Goal: Task Accomplishment & Management: Complete application form

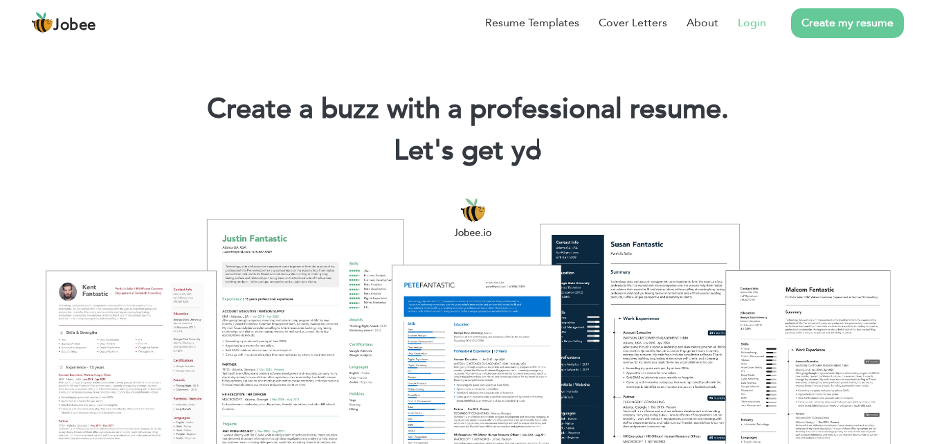
click at [758, 31] on li "Login" at bounding box center [742, 23] width 48 height 36
click at [751, 24] on link "Login" at bounding box center [752, 23] width 28 height 17
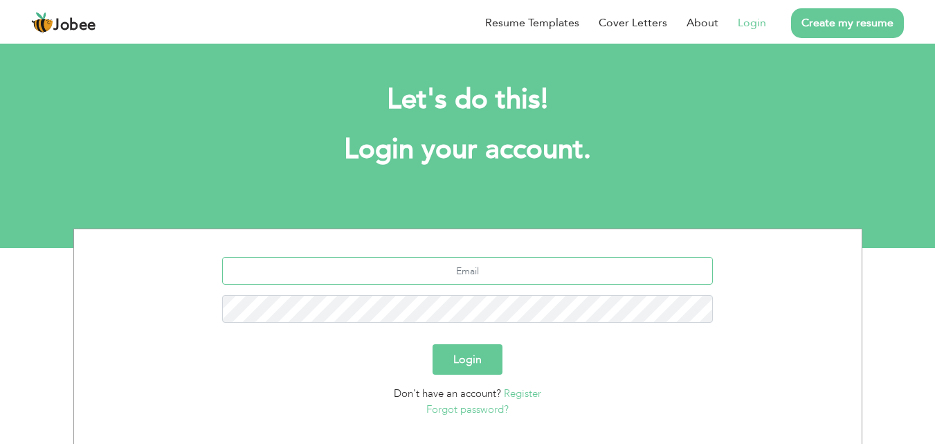
click at [534, 277] on input "text" at bounding box center [467, 271] width 491 height 28
type input "[EMAIL_ADDRESS][DOMAIN_NAME]"
click at [474, 356] on button "Login" at bounding box center [467, 359] width 70 height 30
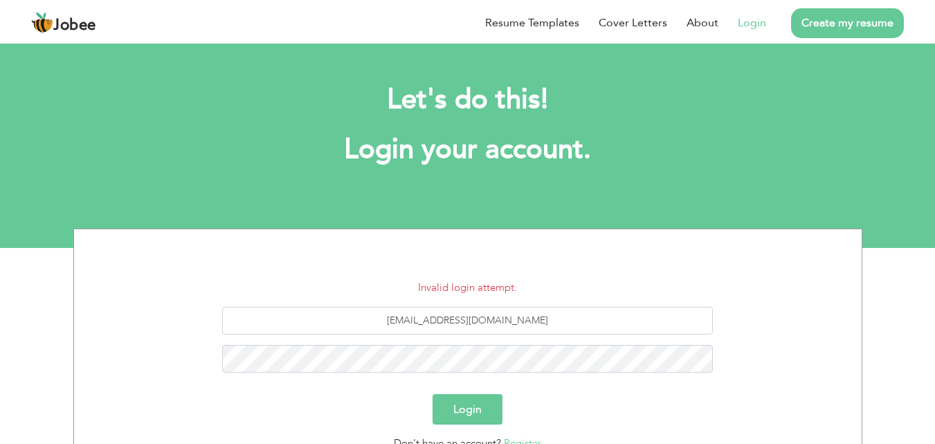
click at [470, 410] on button "Login" at bounding box center [467, 409] width 70 height 30
click at [482, 400] on button "Login" at bounding box center [467, 409] width 70 height 30
click at [482, 401] on button "Login" at bounding box center [467, 409] width 70 height 30
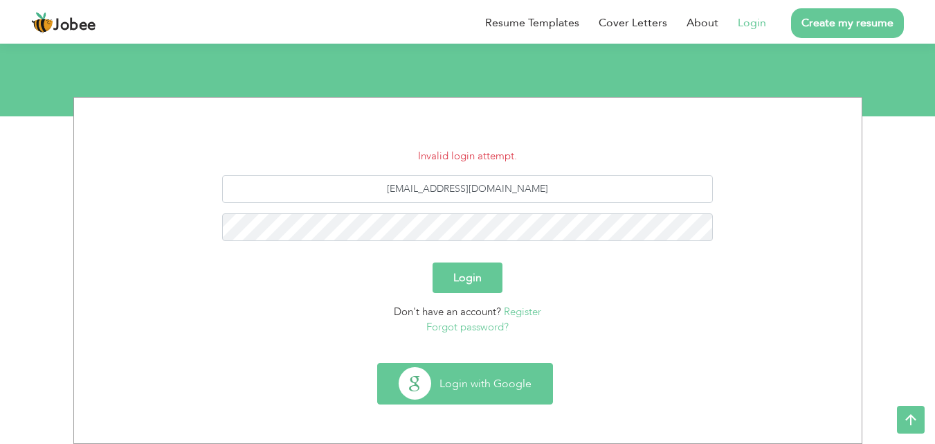
click at [489, 397] on button "Login with Google" at bounding box center [465, 383] width 174 height 40
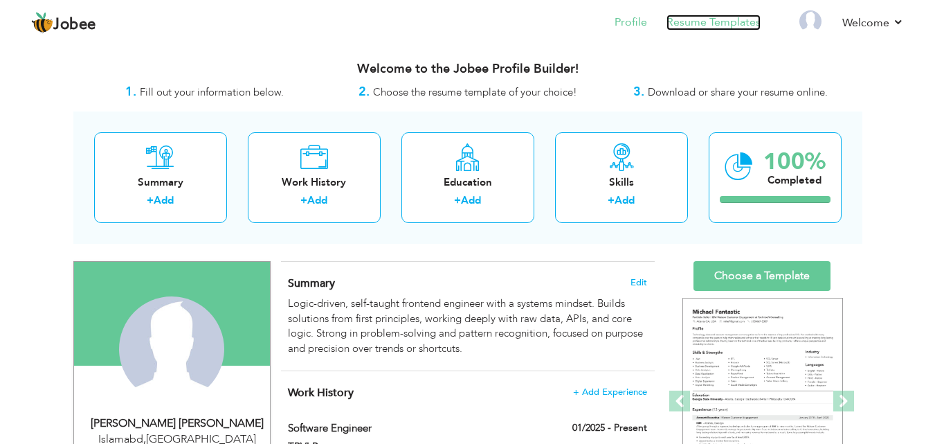
click at [716, 26] on link "Resume Templates" at bounding box center [713, 23] width 94 height 16
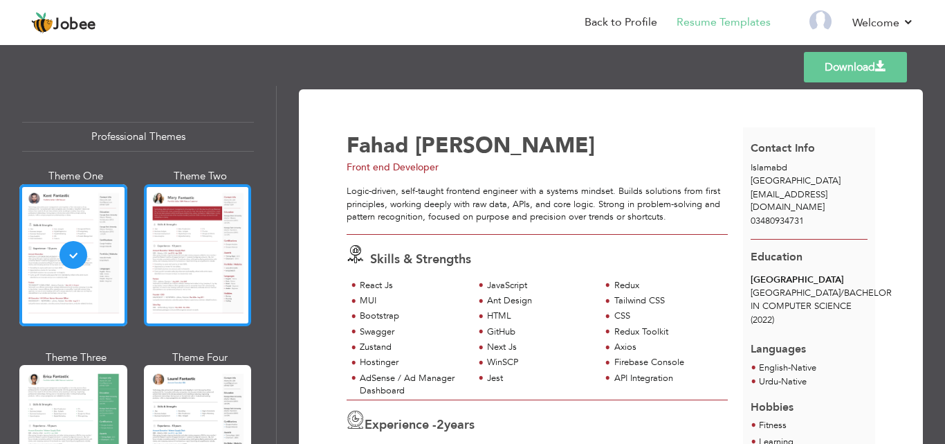
click at [217, 233] on div at bounding box center [198, 255] width 108 height 142
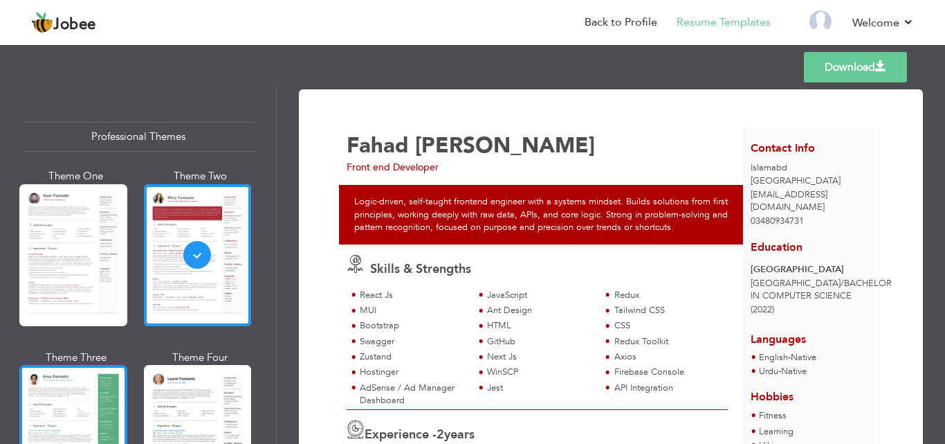
click at [78, 383] on div at bounding box center [73, 436] width 108 height 142
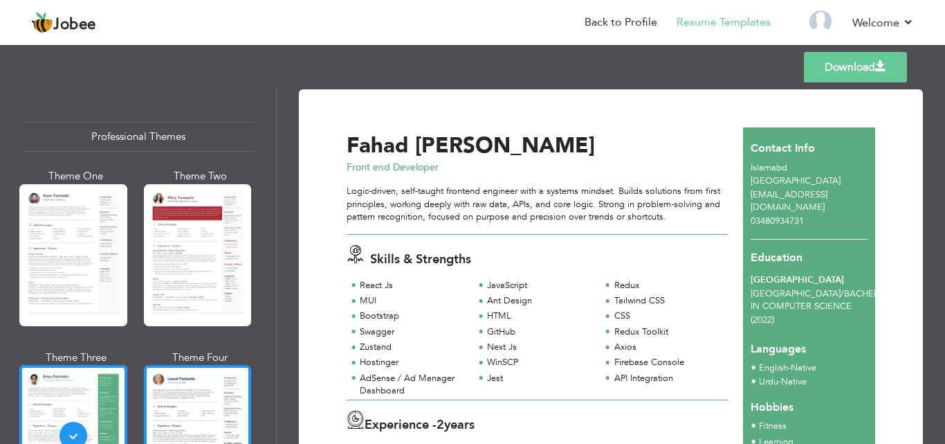
click at [161, 390] on div at bounding box center [198, 436] width 108 height 142
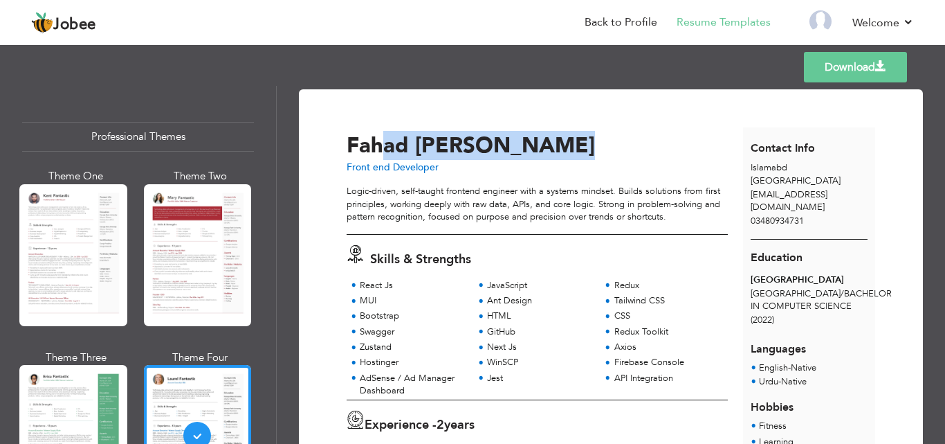
drag, startPoint x: 601, startPoint y: 143, endPoint x: 379, endPoint y: 138, distance: 222.9
click at [379, 138] on div "[PERSON_NAME] [PERSON_NAME]" at bounding box center [549, 145] width 405 height 21
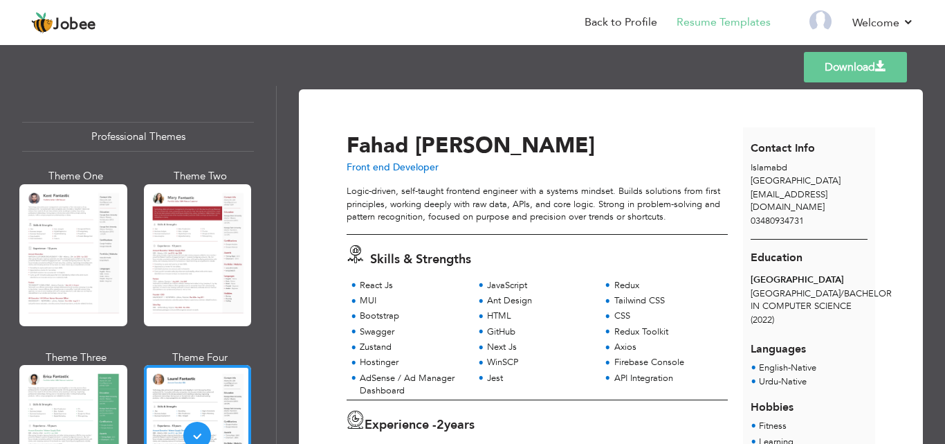
click at [350, 152] on span "Fahad" at bounding box center [378, 145] width 62 height 29
drag, startPoint x: 446, startPoint y: 167, endPoint x: 347, endPoint y: 170, distance: 99.0
click at [347, 170] on div "Front end Developer" at bounding box center [549, 168] width 405 height 14
click at [347, 170] on span "Front end Developer" at bounding box center [393, 167] width 92 height 13
click at [560, 213] on div "Logic-driven, self-taught frontend engineer with a systems mindset. Builds solu…" at bounding box center [537, 204] width 381 height 39
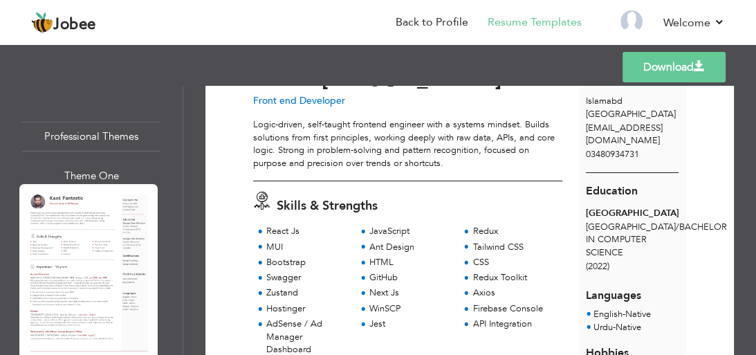
scroll to position [44, 0]
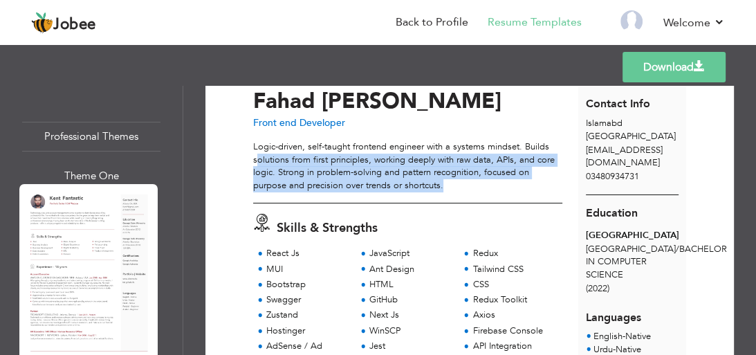
drag, startPoint x: 448, startPoint y: 185, endPoint x: 257, endPoint y: 157, distance: 192.4
click at [257, 157] on div "Logic-driven, self-taught frontend engineer with a systems mindset. Builds solu…" at bounding box center [407, 165] width 309 height 51
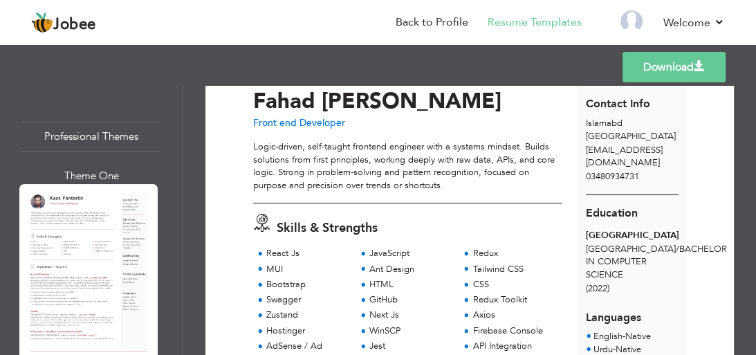
click at [285, 158] on div "Logic-driven, self-taught frontend engineer with a systems mindset. Builds solu…" at bounding box center [407, 165] width 309 height 51
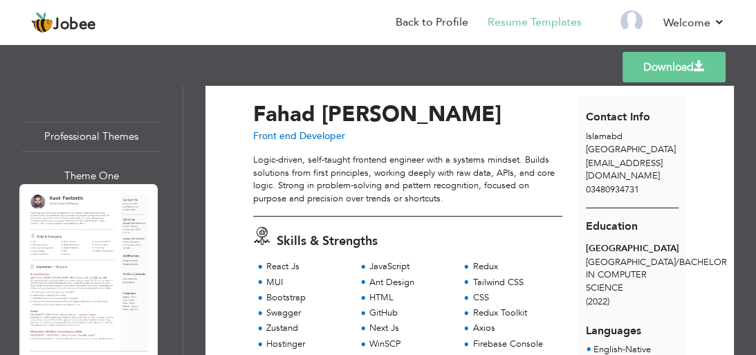
scroll to position [22, 0]
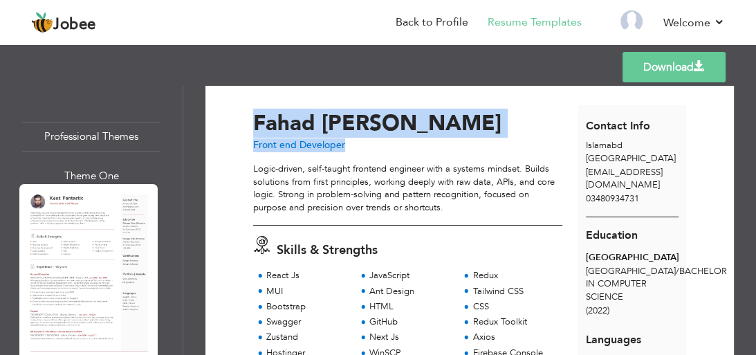
drag, startPoint x: 354, startPoint y: 144, endPoint x: 239, endPoint y: 144, distance: 114.9
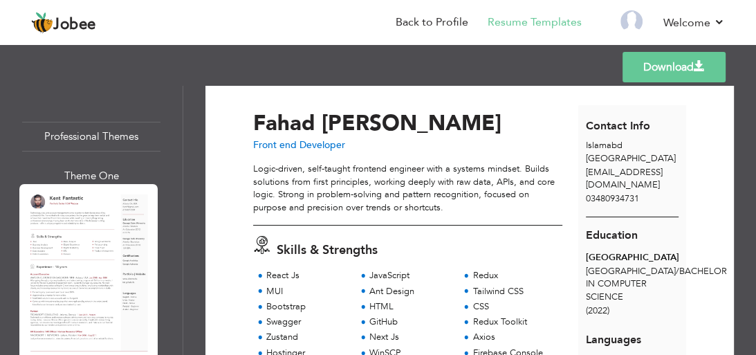
click at [330, 249] on span "Skills & Strengths" at bounding box center [327, 250] width 101 height 17
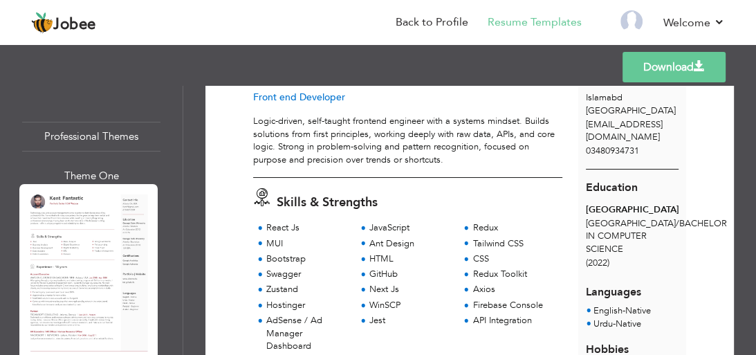
scroll to position [89, 0]
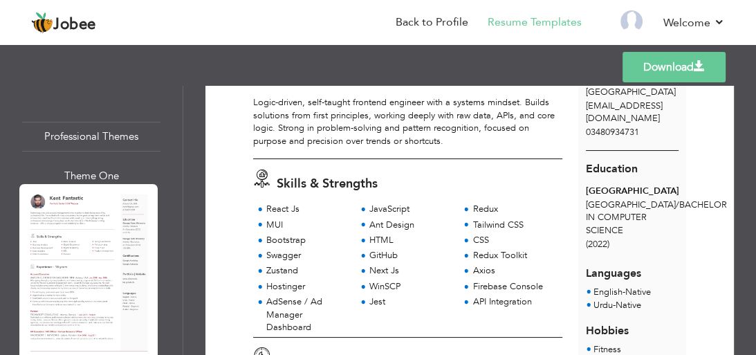
click at [289, 215] on div "React Js" at bounding box center [304, 210] width 103 height 15
click at [401, 212] on div "JavaScript" at bounding box center [411, 209] width 82 height 13
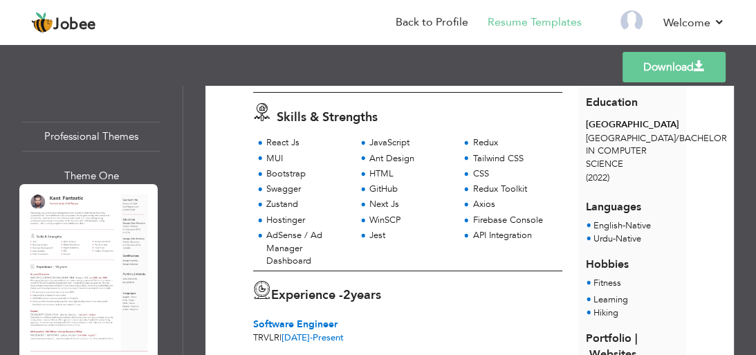
scroll to position [133, 0]
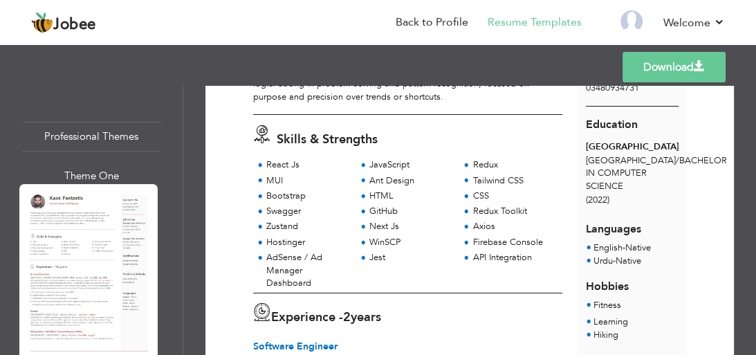
click at [397, 149] on div "Skills & Strengths React Js JavaScript Redux MUI Ant Design CSS" at bounding box center [408, 204] width 325 height 178
drag, startPoint x: 495, startPoint y: 161, endPoint x: 476, endPoint y: 161, distance: 19.4
click at [476, 161] on div "Redux" at bounding box center [514, 164] width 82 height 13
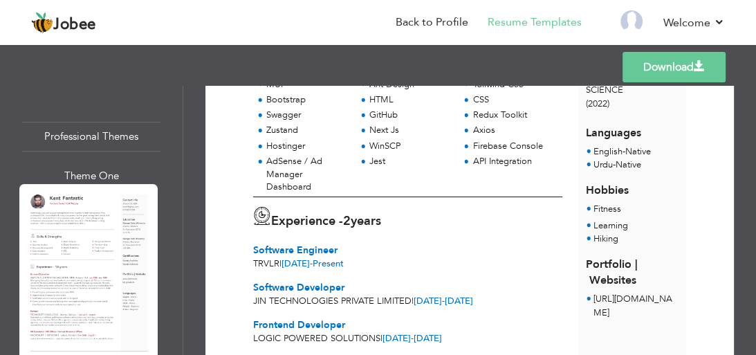
scroll to position [244, 0]
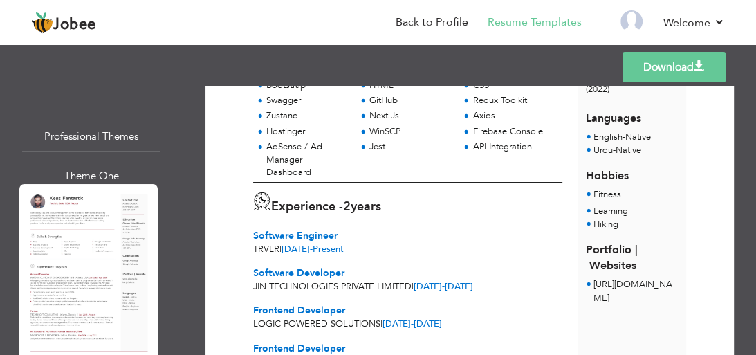
click at [351, 208] on span "2" at bounding box center [347, 206] width 8 height 17
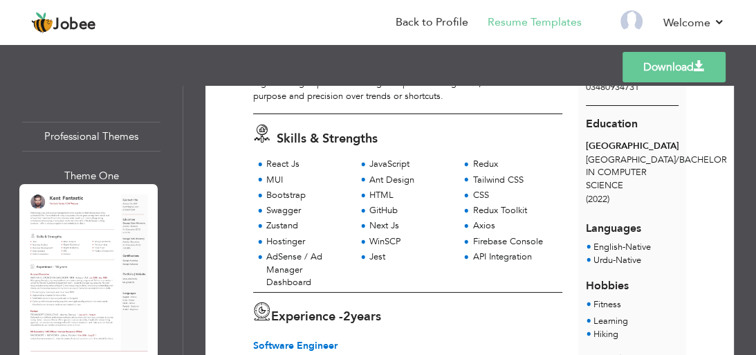
scroll to position [156, 0]
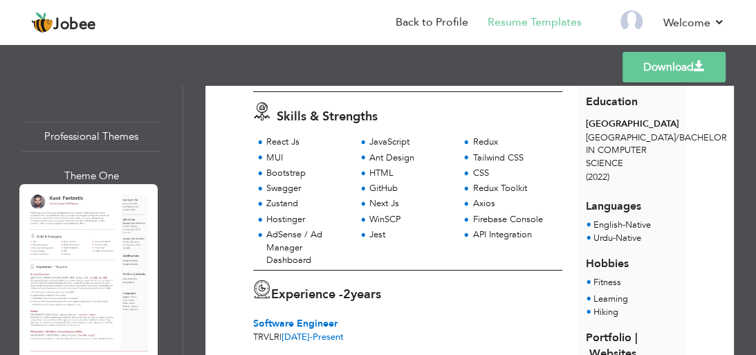
click at [491, 136] on div "Redux" at bounding box center [514, 142] width 82 height 13
click at [477, 201] on div "Axios" at bounding box center [514, 203] width 82 height 13
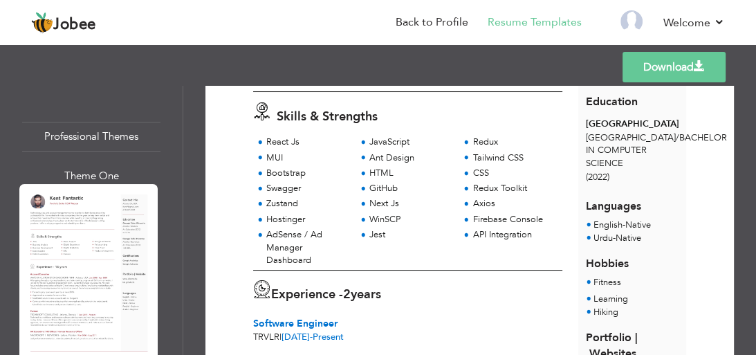
click at [459, 213] on span at bounding box center [465, 220] width 12 height 14
click at [385, 246] on div "React Js JavaScript Redux MUI Ant Design Tailwind CSS" at bounding box center [407, 203] width 309 height 134
click at [488, 235] on div "API Integration" at bounding box center [514, 234] width 82 height 13
click at [460, 21] on link "Back to Profile" at bounding box center [432, 23] width 73 height 16
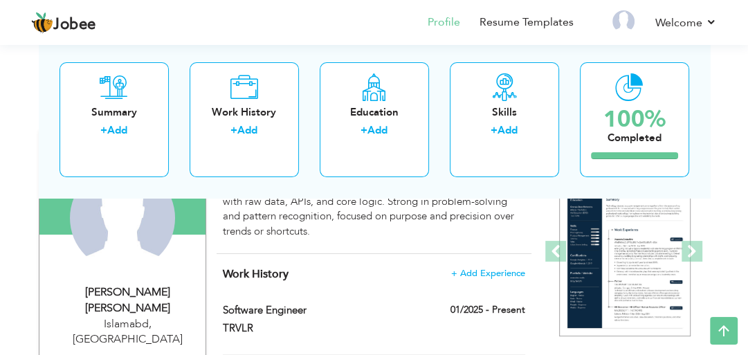
scroll to position [221, 0]
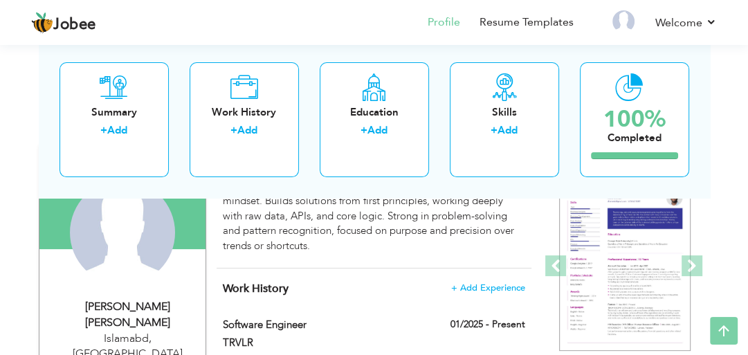
scroll to position [58, 0]
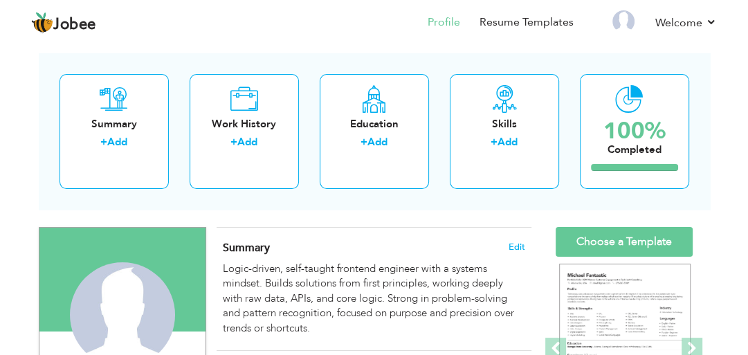
click at [358, 250] on h4 "Summary Edit" at bounding box center [374, 248] width 302 height 14
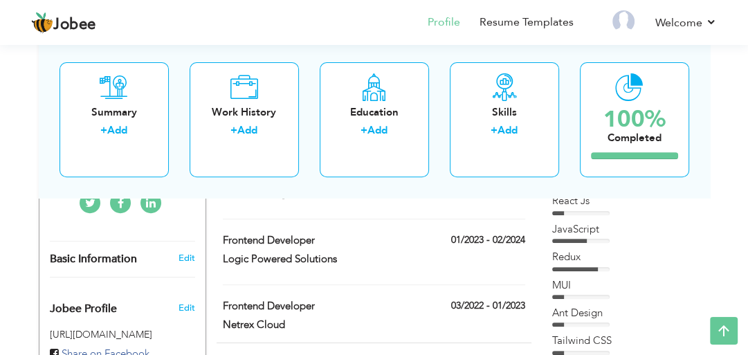
scroll to position [69, 0]
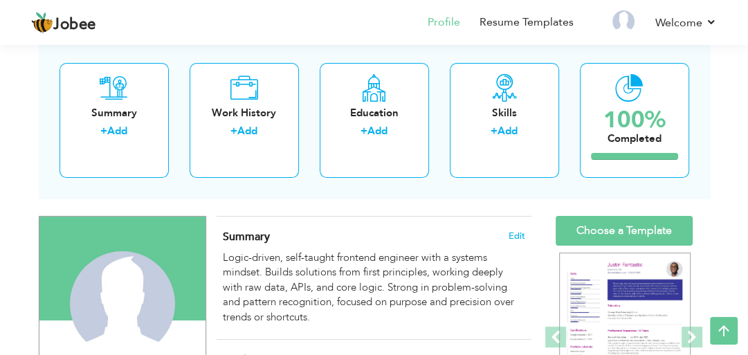
click at [309, 233] on h4 "Summary Edit" at bounding box center [374, 237] width 302 height 14
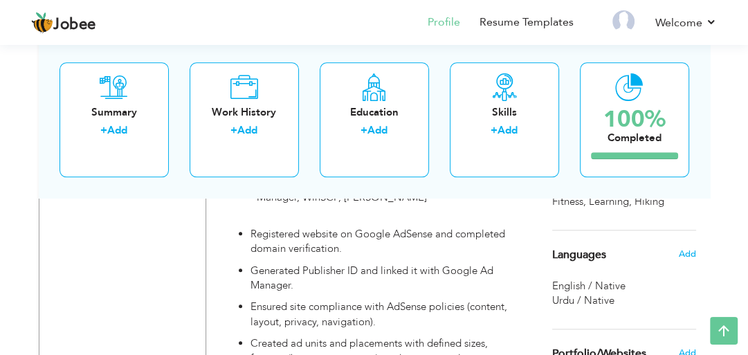
scroll to position [1044, 0]
